Goal: Navigation & Orientation: Find specific page/section

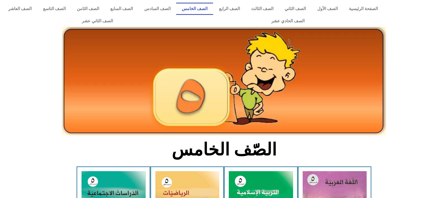
scroll to position [248, 0]
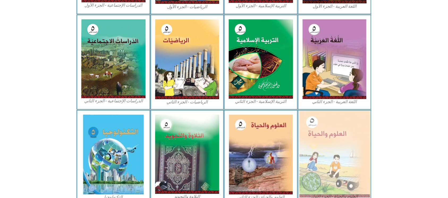
click at [333, 147] on img at bounding box center [334, 154] width 71 height 87
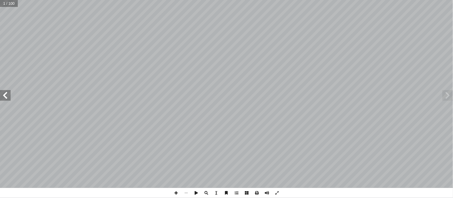
click at [16, 2] on input "text" at bounding box center [9, 3] width 18 height 7
type input "*"
type input "**"
click at [8, 95] on span at bounding box center [5, 95] width 11 height 11
click at [178, 193] on span at bounding box center [176, 193] width 10 height 10
